Goal: Task Accomplishment & Management: Manage account settings

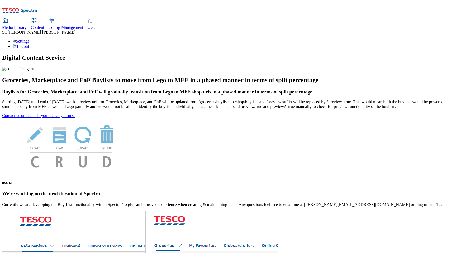
click at [44, 25] on span "Content" at bounding box center [37, 27] width 13 height 4
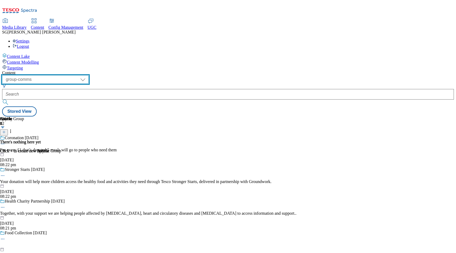
click at [89, 75] on select "dotcom-cz dotcom-hu dotcom-sk fnf-uk ghs-roi ghs-uk group-comms ighs-cz ighs-hu…" at bounding box center [45, 79] width 87 height 8
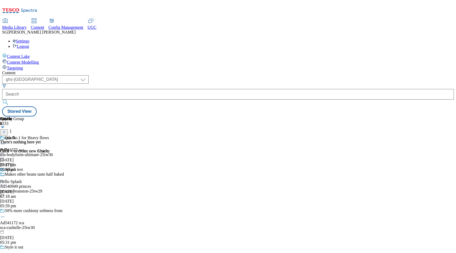
click at [113, 135] on div "Out No.1 for Heavy flows Ad541575 sca sca-bodyform-ultimate-25tw30 11 Sept 2025…" at bounding box center [56, 153] width 113 height 36
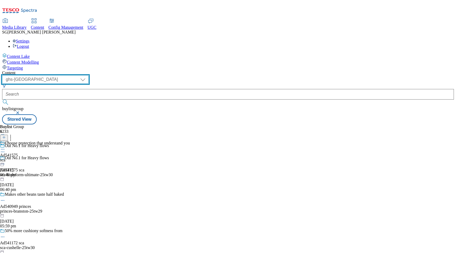
click at [89, 75] on select "dotcom-cz dotcom-hu dotcom-sk fnf-uk ghs-roi ghs-uk group-comms ighs-cz ighs-hu…" at bounding box center [45, 79] width 87 height 8
select select "flare-test"
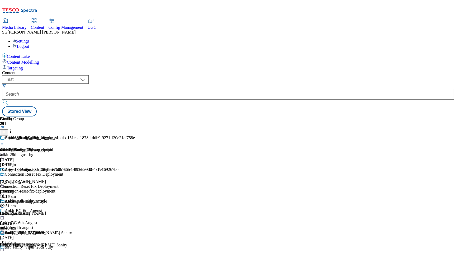
click at [124, 152] on div "ankit-28th-agust-bg" at bounding box center [62, 154] width 124 height 5
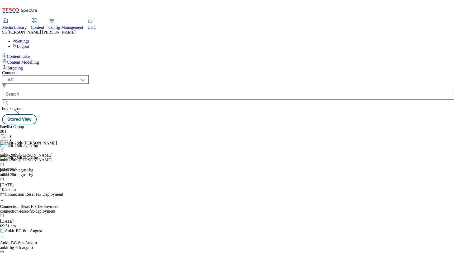
click at [57, 158] on div "ankit-28th-agust-bl" at bounding box center [28, 160] width 57 height 5
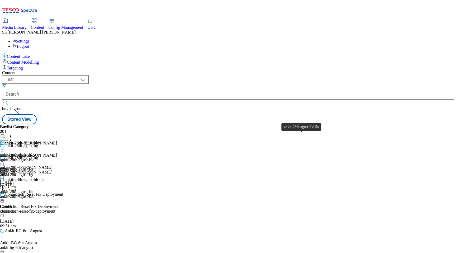
click at [44, 177] on span "ankit-28th-agust-blc-5a" at bounding box center [25, 180] width 40 height 6
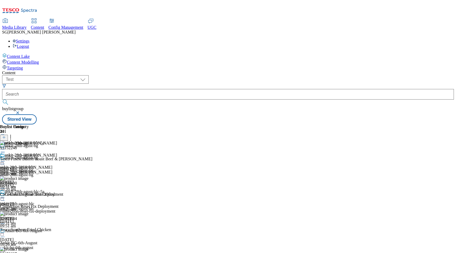
click at [5, 195] on icon at bounding box center [2, 197] width 5 height 5
click at [27, 253] on span "Delete" at bounding box center [21, 258] width 10 height 4
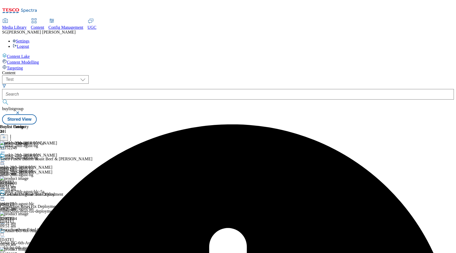
click at [5, 195] on icon at bounding box center [2, 197] width 5 height 5
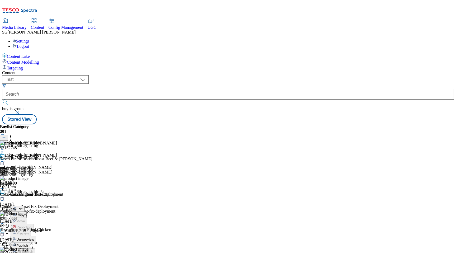
click at [34, 237] on span "Un-preview" at bounding box center [25, 239] width 18 height 4
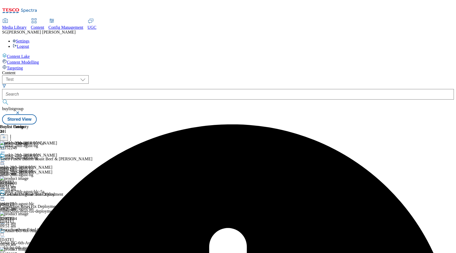
click at [5, 195] on icon at bounding box center [2, 197] width 5 height 5
click at [34, 237] on span "Un-preview" at bounding box center [25, 239] width 18 height 4
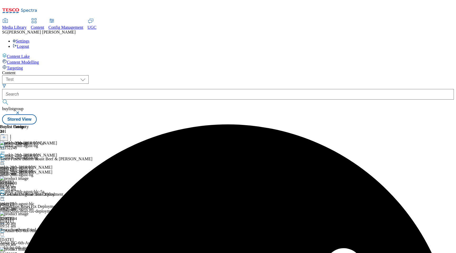
click at [5, 195] on icon at bounding box center [2, 197] width 5 height 5
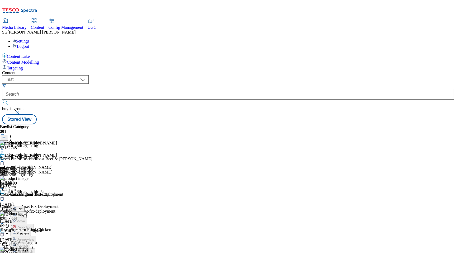
click at [27, 253] on span "Delete" at bounding box center [21, 258] width 10 height 4
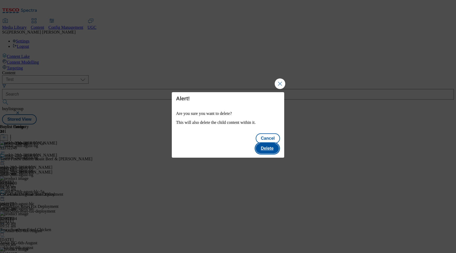
click at [273, 145] on button "Delete" at bounding box center [267, 148] width 23 height 10
